Goal: Check status: Check status

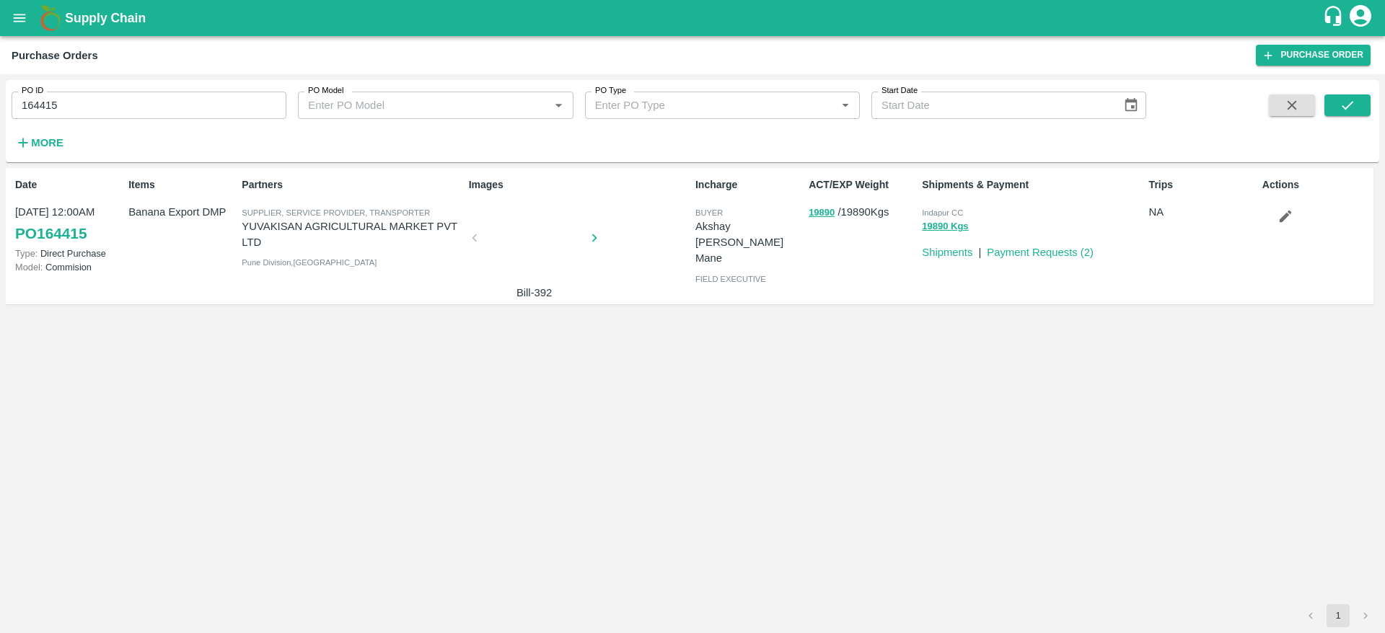
click at [4, 25] on div "Supply Chain" at bounding box center [692, 18] width 1385 height 36
click at [11, 23] on button "open drawer" at bounding box center [19, 17] width 33 height 33
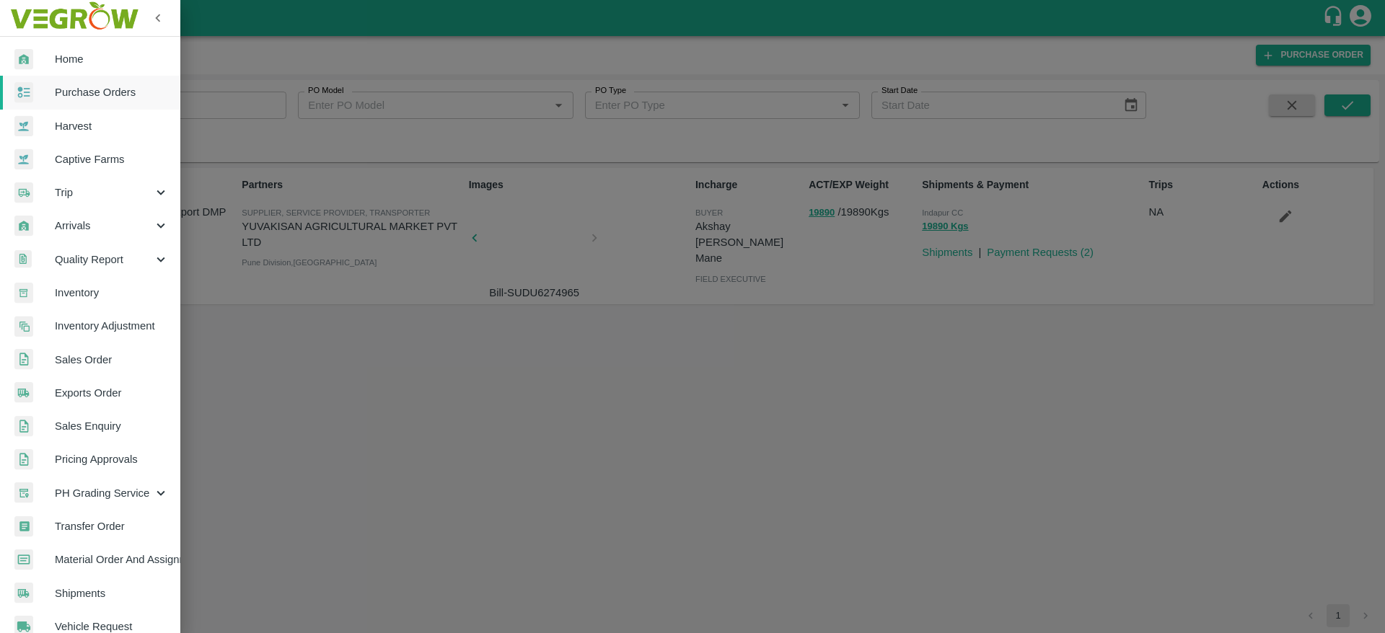
click at [141, 367] on span "Sales Order" at bounding box center [112, 360] width 114 height 16
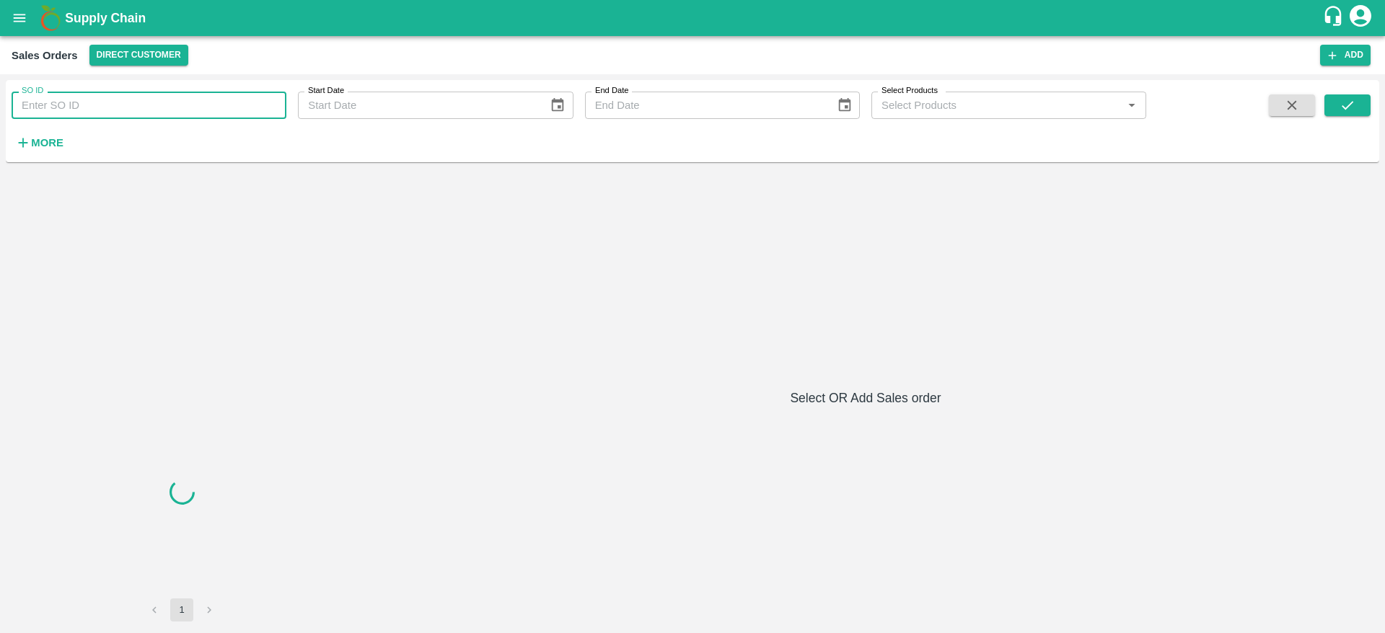
click at [162, 98] on input "SO ID" at bounding box center [149, 105] width 275 height 27
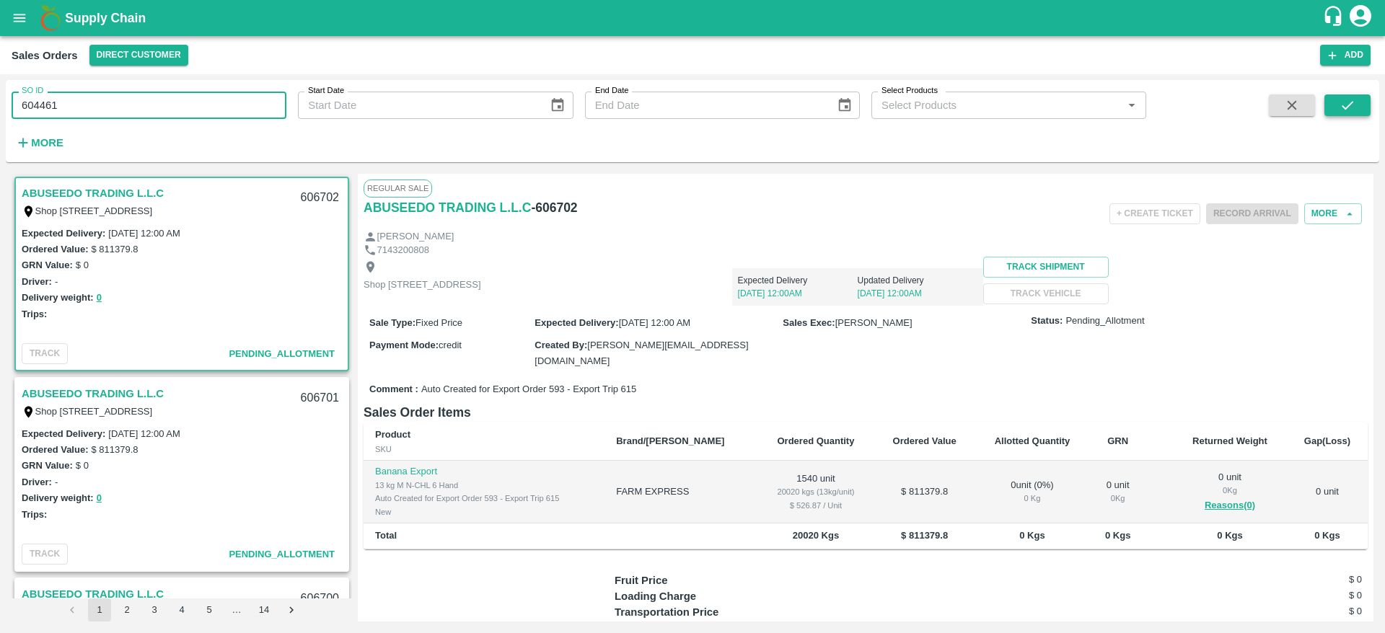
type input "604461"
click at [1349, 104] on icon "submit" at bounding box center [1348, 105] width 12 height 9
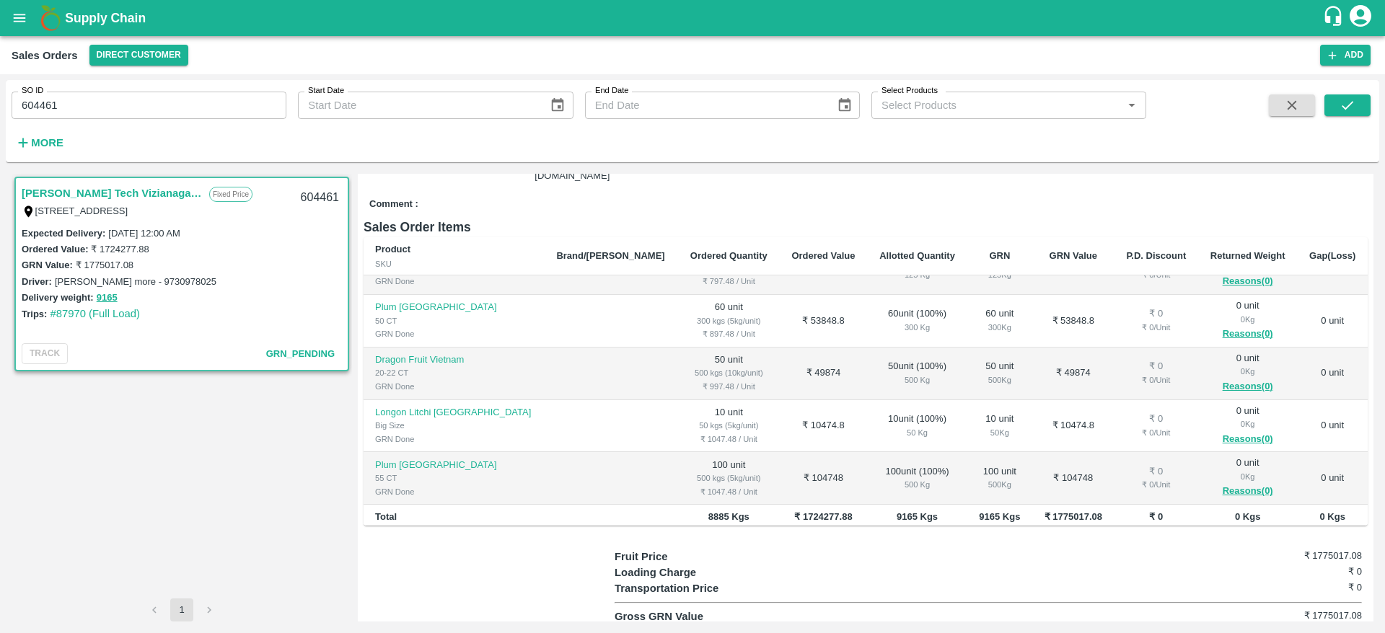
scroll to position [353, 0]
